Goal: Book appointment/travel/reservation

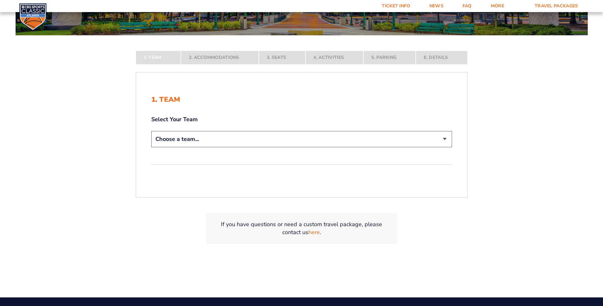
scroll to position [127, 0]
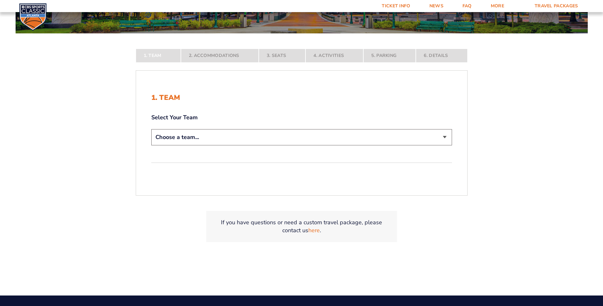
click at [234, 141] on select "Choose a team... [US_STATE] Wildcats [US_STATE] State Buckeyes [US_STATE] Tar H…" at bounding box center [301, 137] width 301 height 16
select select "12956"
click at [151, 145] on select "Choose a team... [US_STATE] Wildcats [US_STATE] State Buckeyes [US_STATE] Tar H…" at bounding box center [301, 137] width 301 height 16
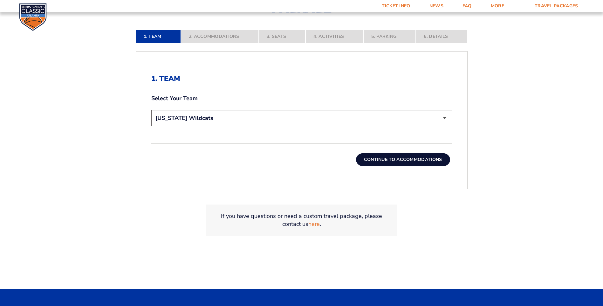
click at [422, 157] on button "Continue To Accommodations" at bounding box center [403, 159] width 94 height 13
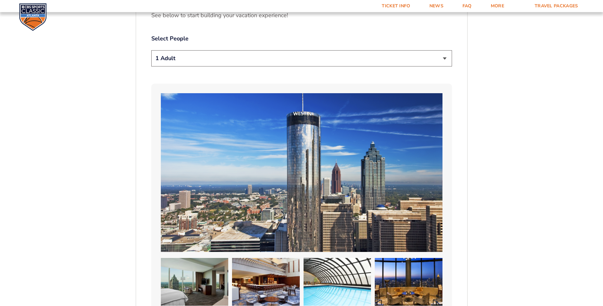
scroll to position [304, 0]
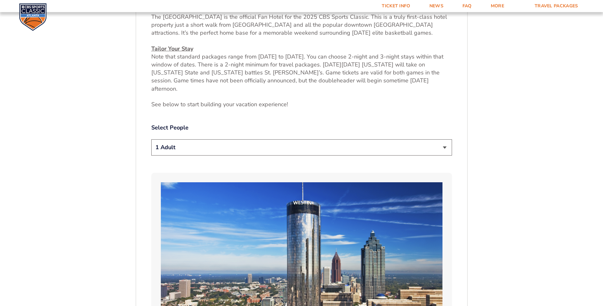
click at [446, 140] on select "1 Adult 2 Adults 3 Adults 4 Adults 2 Adults + 1 Child 2 Adults + 2 Children 2 A…" at bounding box center [301, 147] width 301 height 16
select select "2 Adults"
click at [151, 139] on select "1 Adult 2 Adults 3 Adults 4 Adults 2 Adults + 1 Child 2 Adults + 2 Children 2 A…" at bounding box center [301, 147] width 301 height 16
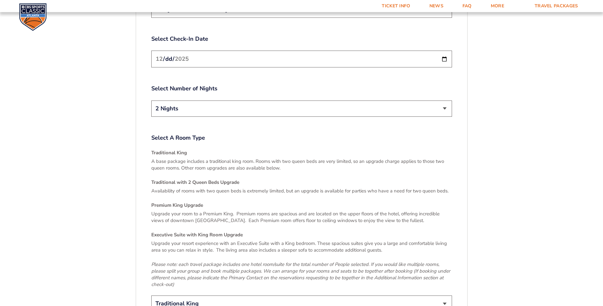
scroll to position [940, 0]
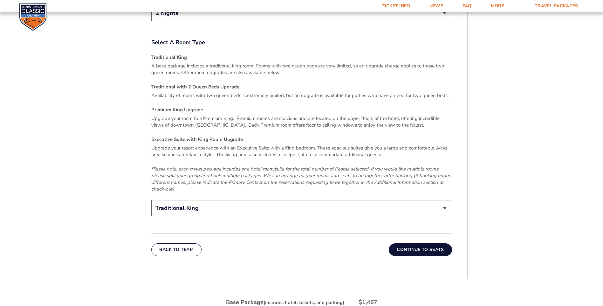
click at [433, 243] on button "Continue To Seats" at bounding box center [420, 249] width 63 height 13
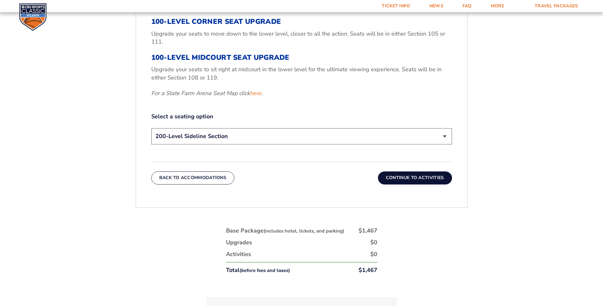
scroll to position [304, 0]
click at [362, 139] on select "200-Level Sideline Section 100-Level Corner Seat Upgrade (+$120 per person) 100…" at bounding box center [301, 136] width 301 height 16
select select "100-Level Corner Seat Upgrade"
click at [151, 128] on select "200-Level Sideline Section 100-Level Corner Seat Upgrade (+$120 per person) 100…" at bounding box center [301, 136] width 301 height 16
